Goal: Task Accomplishment & Management: Manage account settings

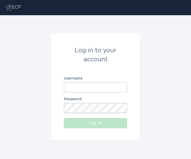
click at [124, 87] on input "Username" at bounding box center [95, 87] width 63 height 10
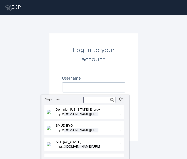
click at [95, 101] on input "text" at bounding box center [99, 100] width 32 height 6
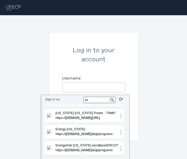
scroll to position [0, 0]
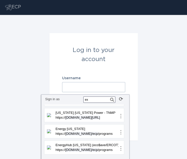
type input "e"
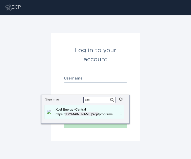
type input "xce"
click at [75, 108] on p "Xcel Energy -Central" at bounding box center [87, 109] width 64 height 5
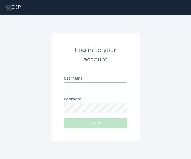
type input "[EMAIL_ADDRESS][DOMAIN_NAME]"
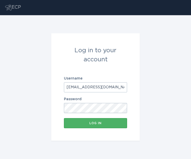
click at [112, 125] on button "Log in" at bounding box center [95, 123] width 63 height 10
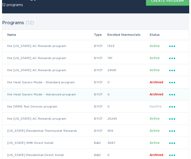
scroll to position [30, 0]
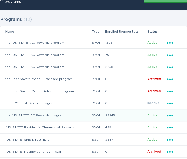
click at [172, 116] on div "Ellipsis" at bounding box center [174, 115] width 15 height 6
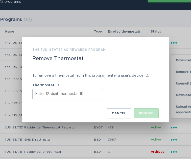
click at [67, 92] on input "Thermostat ID" at bounding box center [67, 94] width 71 height 10
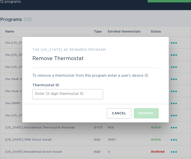
paste input "416403373203"
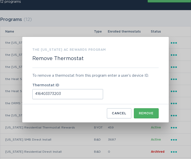
type input "416403373203"
click at [148, 113] on div "Remove" at bounding box center [146, 113] width 15 height 3
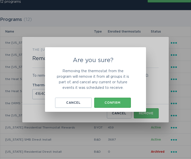
click at [117, 102] on div "Confirm" at bounding box center [113, 102] width 32 height 3
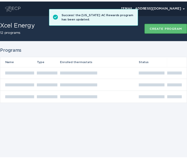
scroll to position [0, 0]
